Goal: Transaction & Acquisition: Purchase product/service

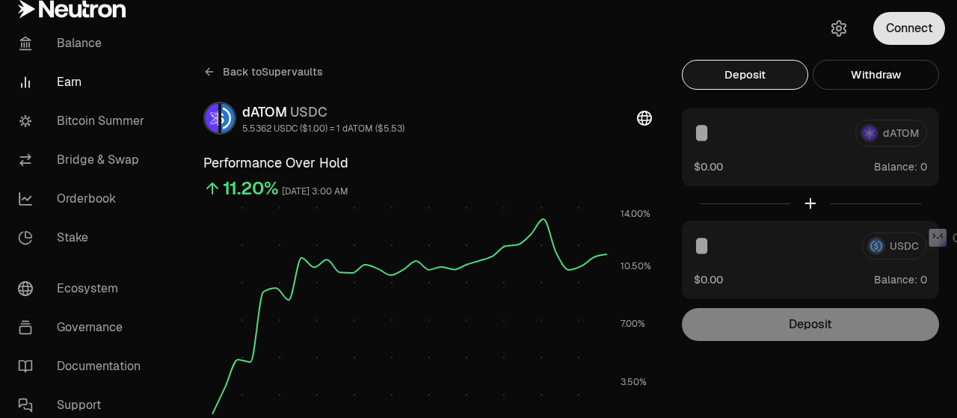
click at [913, 34] on button "Connect" at bounding box center [909, 28] width 72 height 33
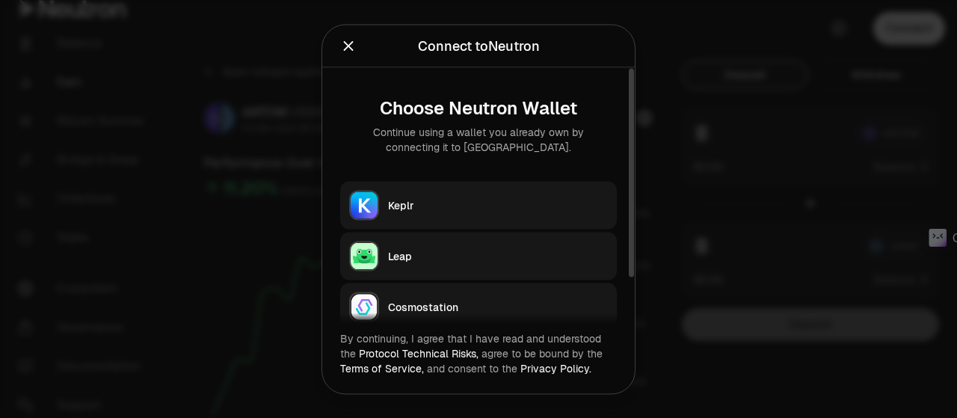
click at [428, 210] on div "Keplr" at bounding box center [498, 204] width 220 height 15
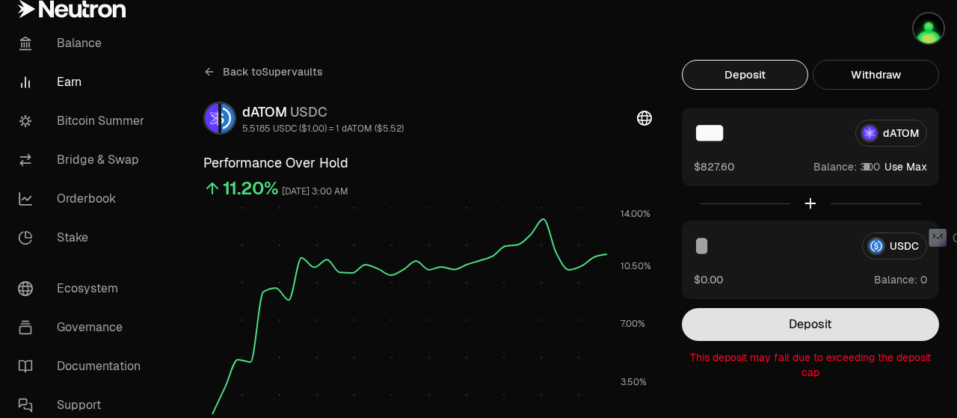
click at [776, 323] on button "Deposit" at bounding box center [810, 324] width 257 height 33
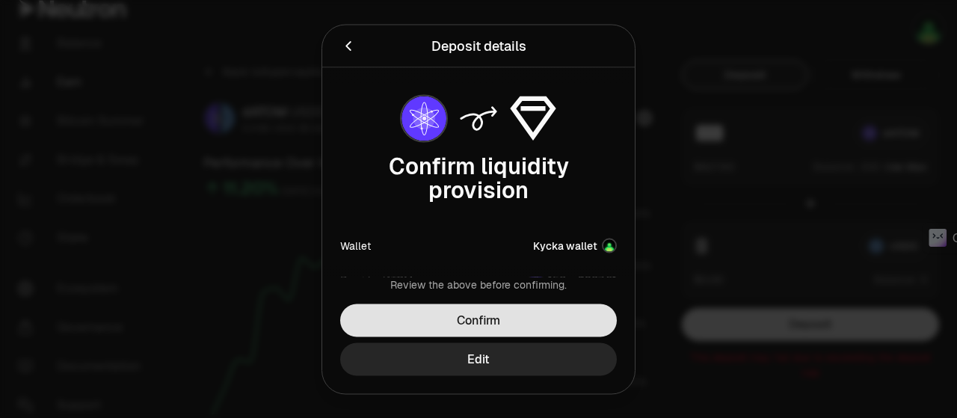
click at [543, 321] on button "Confirm" at bounding box center [478, 319] width 277 height 33
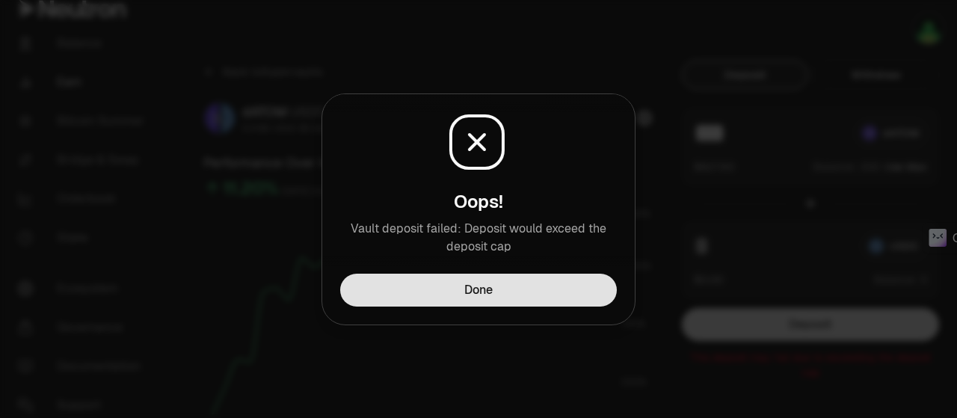
click at [537, 288] on button "Done" at bounding box center [478, 290] width 277 height 33
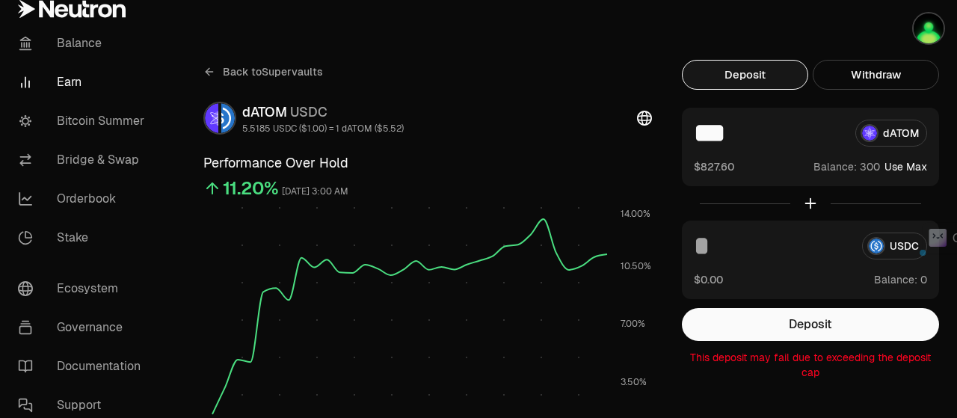
drag, startPoint x: 715, startPoint y: 130, endPoint x: 697, endPoint y: 130, distance: 17.9
click at [697, 130] on input "***" at bounding box center [769, 133] width 150 height 27
click at [735, 80] on button "Deposit" at bounding box center [745, 75] width 126 height 30
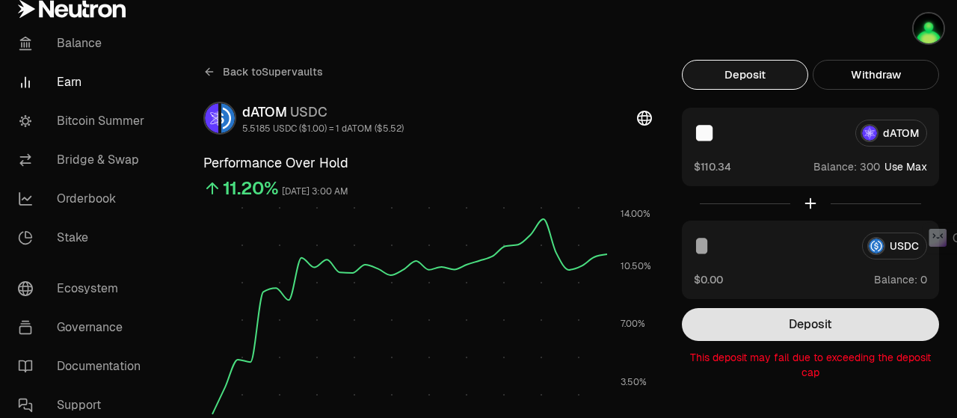
click at [825, 322] on button "Deposit" at bounding box center [810, 324] width 257 height 33
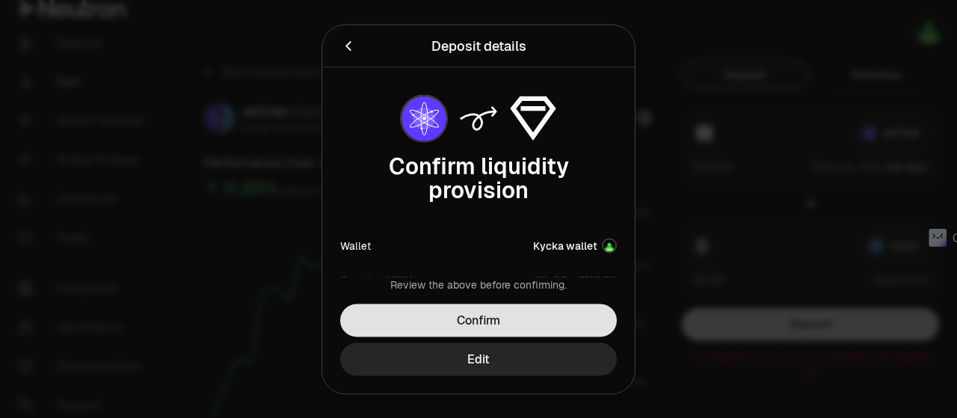
click at [524, 321] on button "Confirm" at bounding box center [478, 319] width 277 height 33
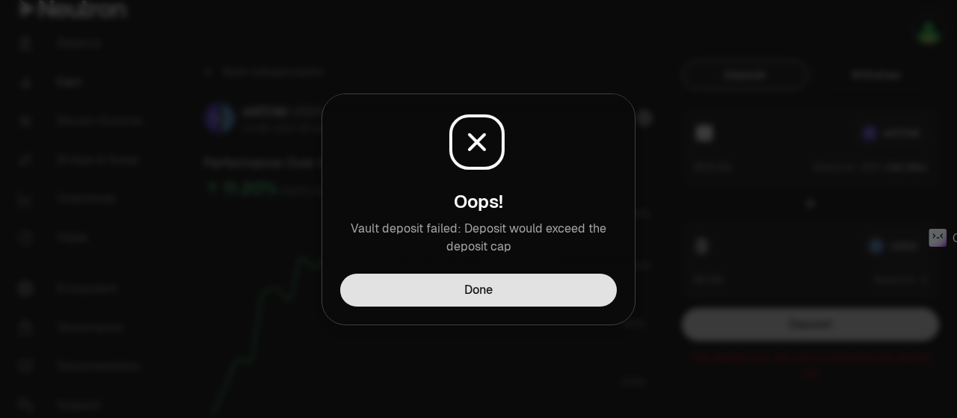
click at [528, 296] on button "Done" at bounding box center [478, 290] width 277 height 33
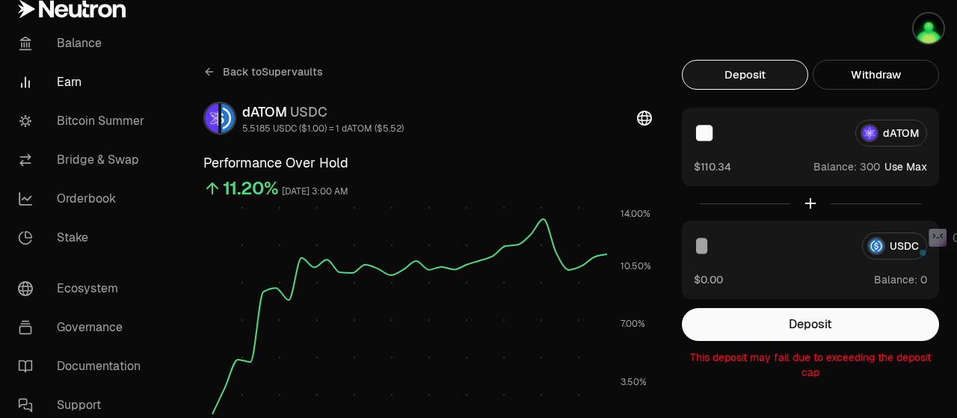
drag, startPoint x: 709, startPoint y: 130, endPoint x: 665, endPoint y: 132, distance: 43.4
type input "***"
click at [890, 77] on button "Withdraw" at bounding box center [876, 75] width 126 height 30
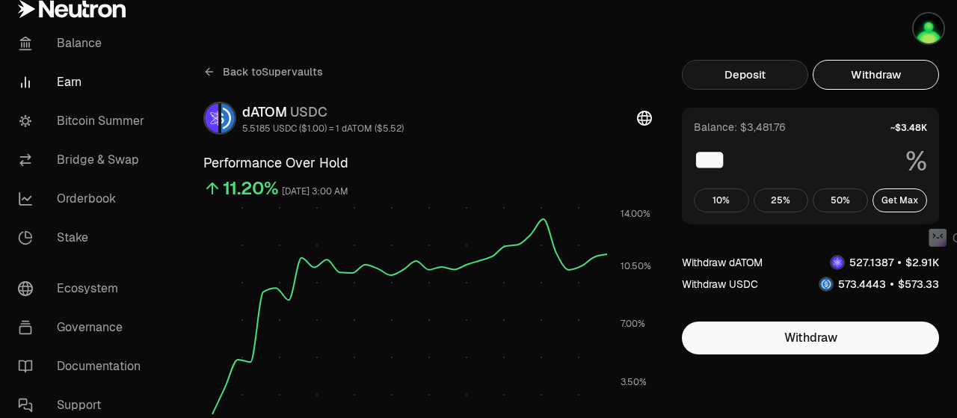
click at [758, 75] on button "Deposit" at bounding box center [745, 75] width 126 height 30
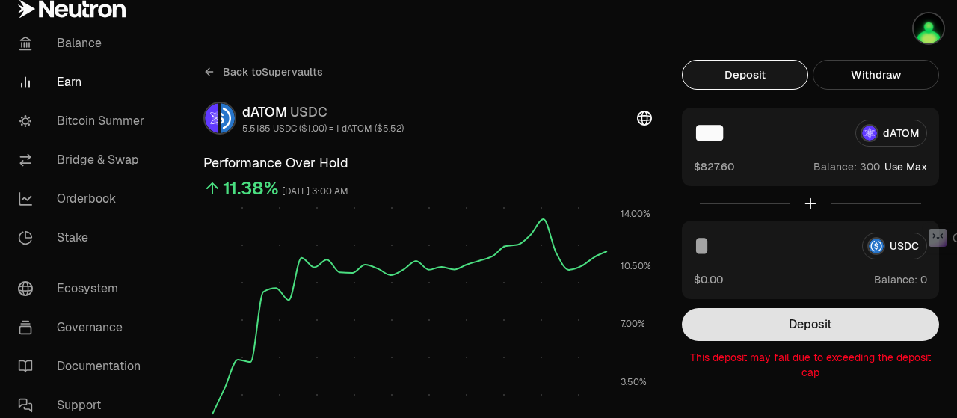
click at [792, 327] on button "Deposit" at bounding box center [810, 324] width 257 height 33
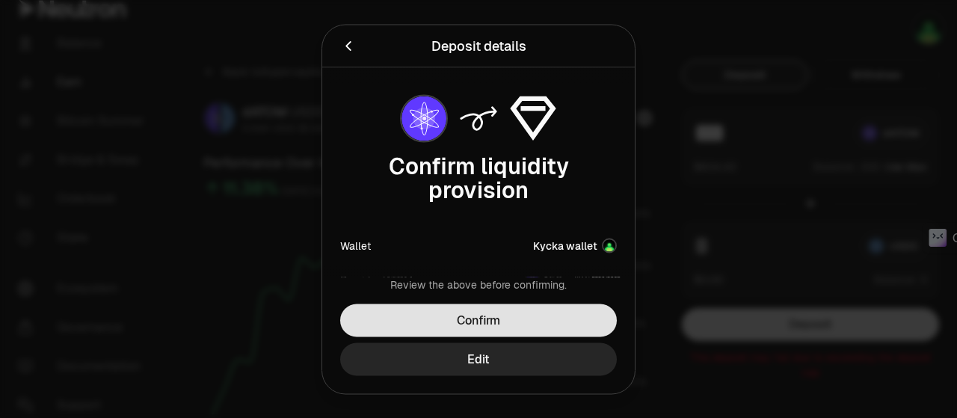
click at [528, 314] on button "Confirm" at bounding box center [478, 319] width 277 height 33
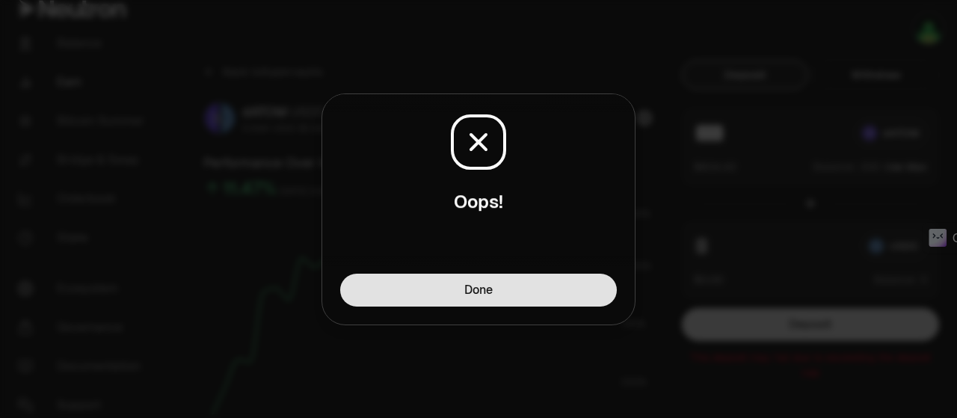
click at [529, 289] on button "Done" at bounding box center [478, 290] width 277 height 33
